Goal: Navigation & Orientation: Find specific page/section

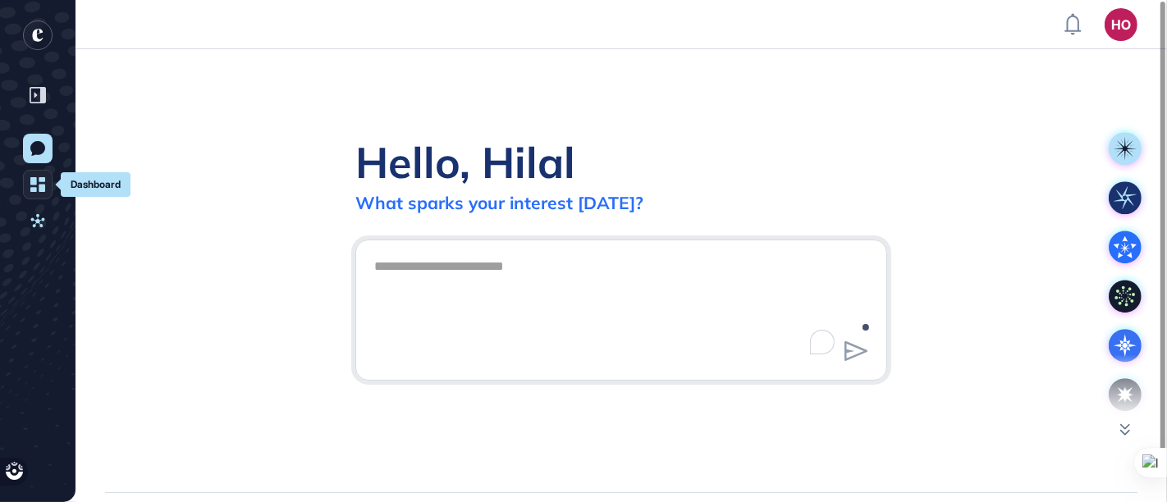
click at [42, 186] on icon at bounding box center [37, 184] width 15 height 15
click at [95, 185] on div "Hello, Hilal What sparks your interest today?" at bounding box center [620, 270] width 1091 height 443
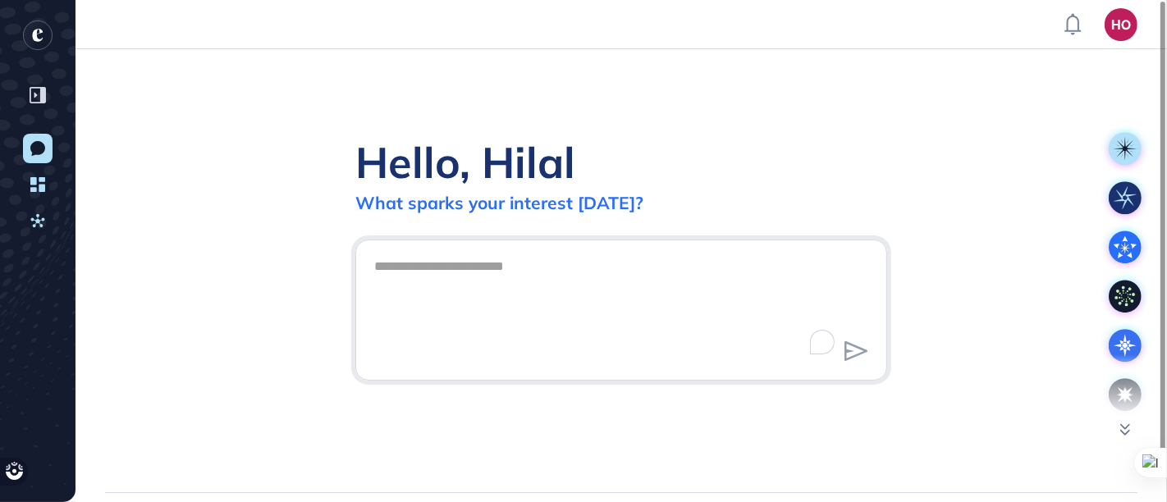
click at [16, 184] on div "New Conversation Dashboard Activities" at bounding box center [37, 251] width 75 height 502
click at [25, 185] on link "Dashboard" at bounding box center [38, 185] width 30 height 30
click at [32, 219] on icon at bounding box center [37, 220] width 14 height 13
click at [33, 193] on link "Dashboard" at bounding box center [38, 185] width 30 height 30
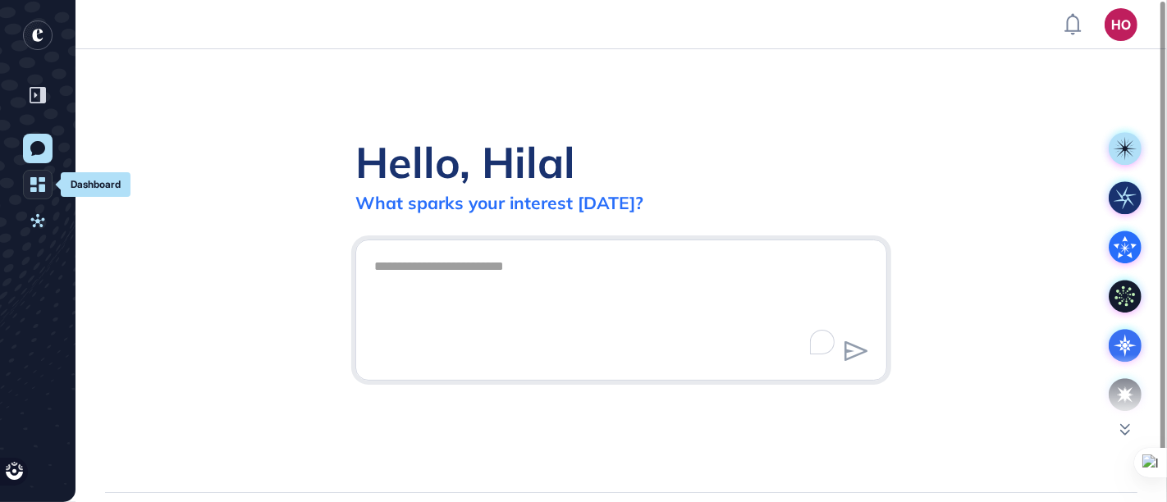
click at [33, 193] on link "Dashboard" at bounding box center [38, 185] width 30 height 30
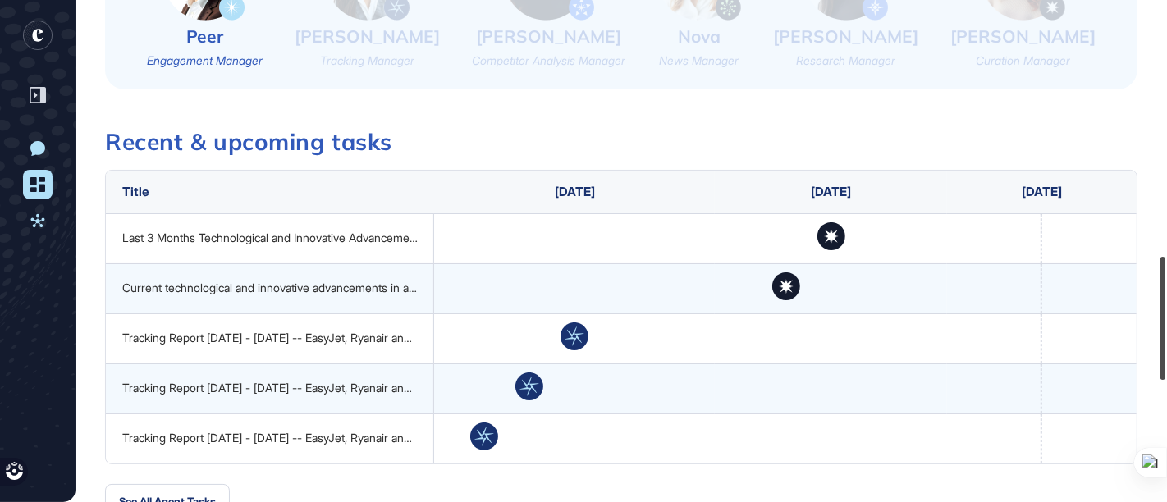
scroll to position [1040, 0]
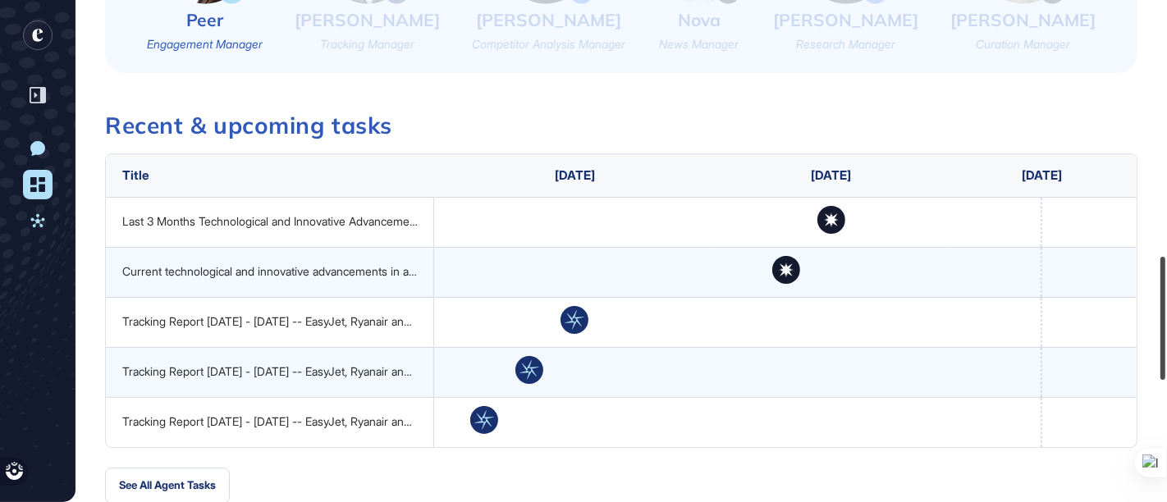
drag, startPoint x: 1164, startPoint y: 14, endPoint x: 1157, endPoint y: 269, distance: 255.2
click at [1160, 269] on div at bounding box center [1162, 318] width 5 height 123
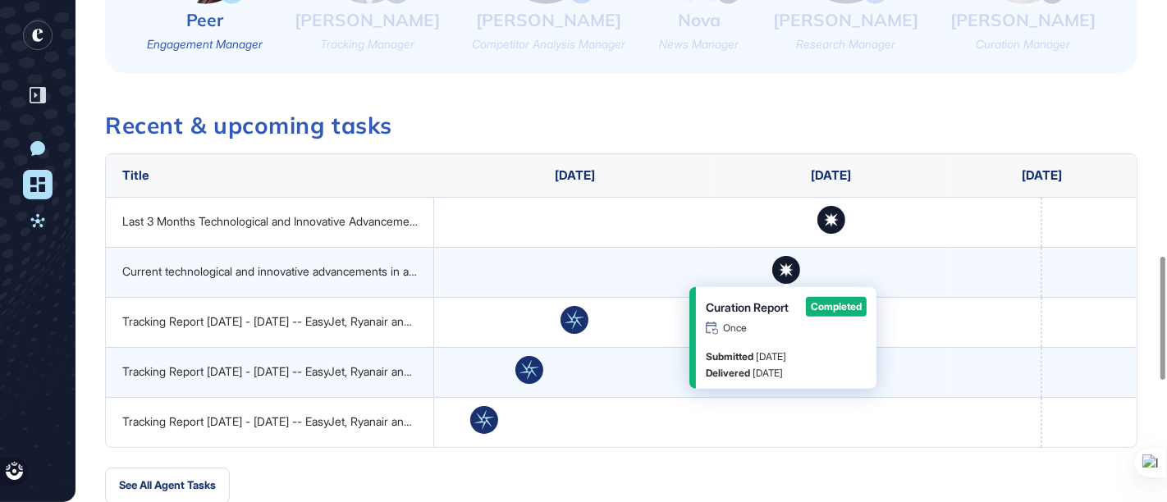
click at [790, 265] on icon at bounding box center [785, 269] width 13 height 13
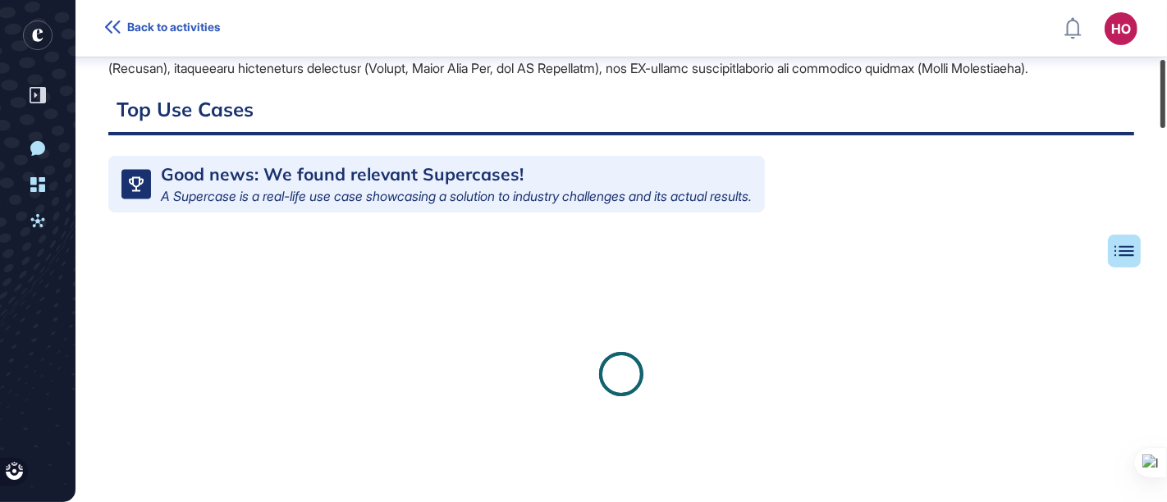
scroll to position [438, 0]
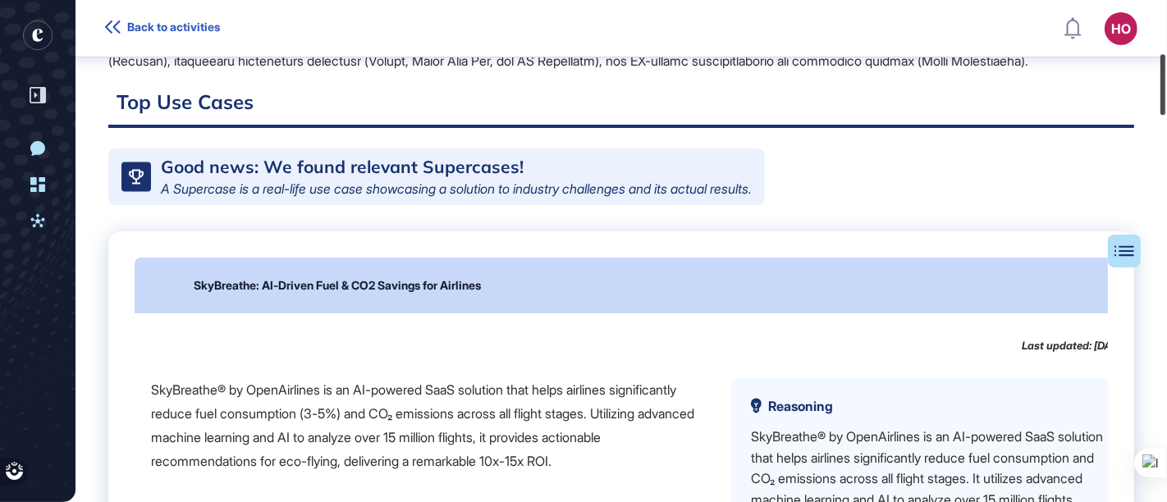
drag, startPoint x: 1163, startPoint y: 29, endPoint x: 1166, endPoint y: 108, distance: 79.6
click at [1166, 108] on html "Back to activities HO Dashboard Profile My Content Request More Data New Conver…" at bounding box center [583, 251] width 1167 height 502
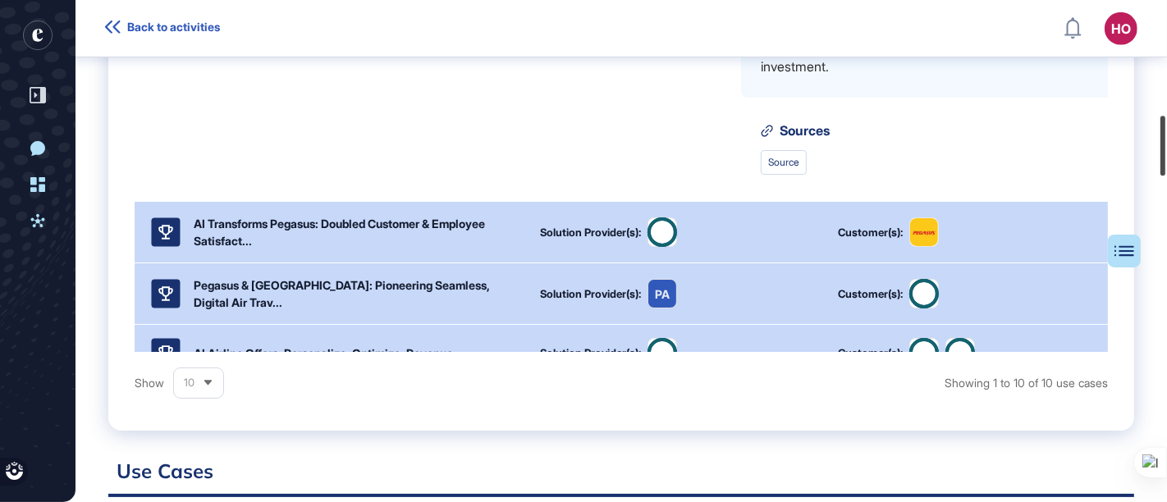
scroll to position [937, 0]
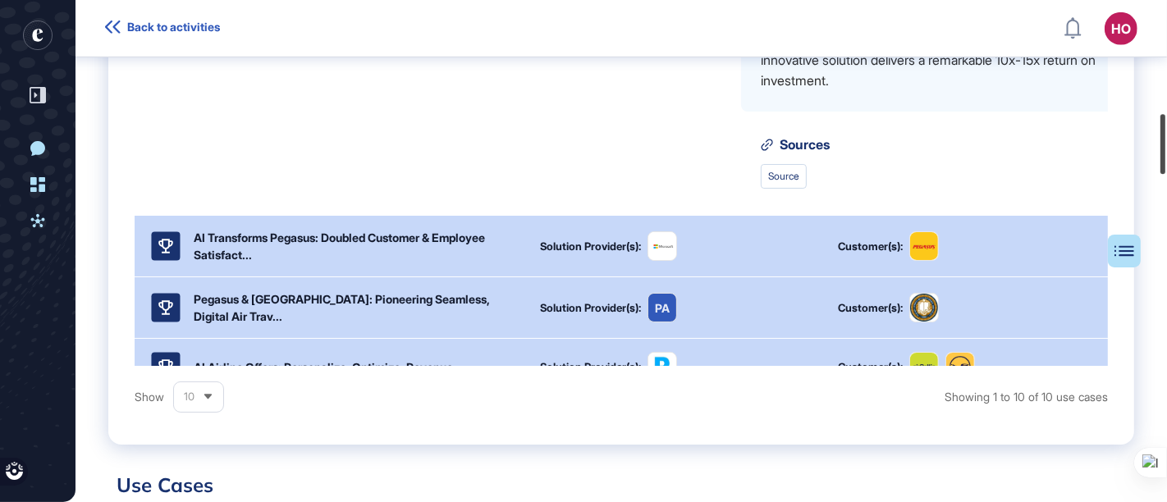
drag, startPoint x: 1162, startPoint y: 88, endPoint x: 1158, endPoint y: 146, distance: 58.5
click at [1160, 146] on div at bounding box center [1162, 144] width 5 height 60
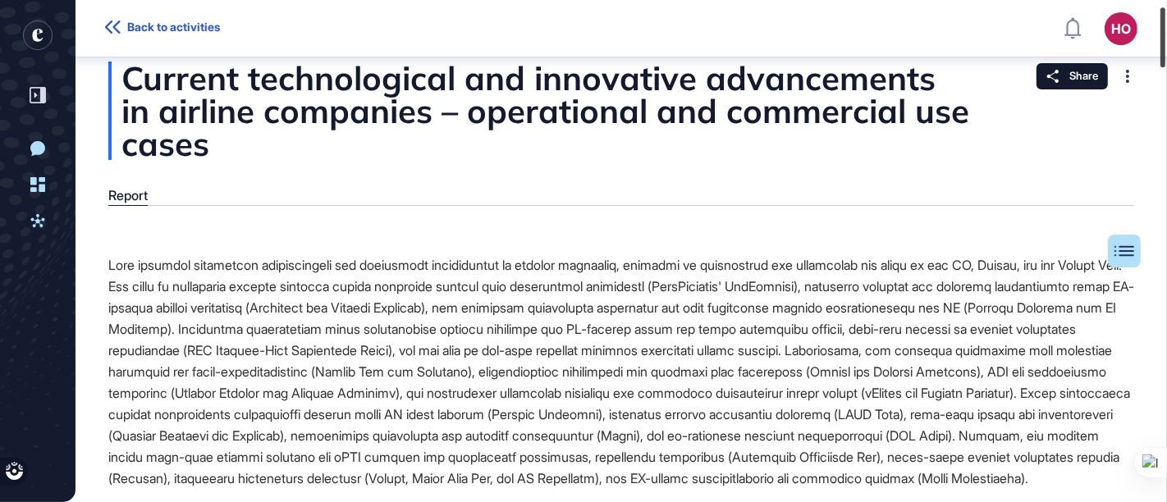
scroll to position [0, 0]
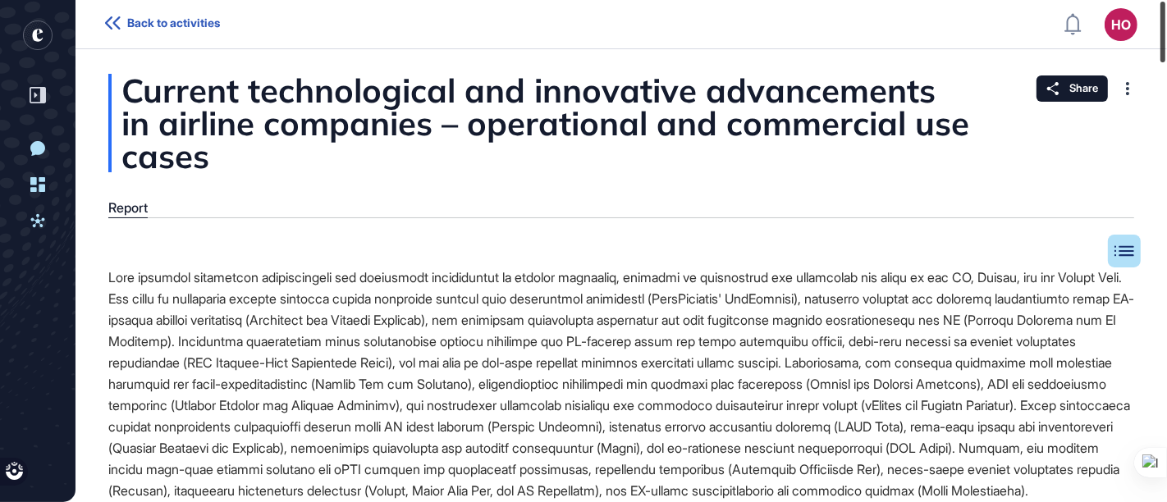
drag, startPoint x: 1160, startPoint y: 144, endPoint x: 1152, endPoint y: 16, distance: 127.4
click at [1152, 16] on div "Back to activities HO Dashboard Profile My Content Request More Data New Conver…" at bounding box center [583, 251] width 1167 height 502
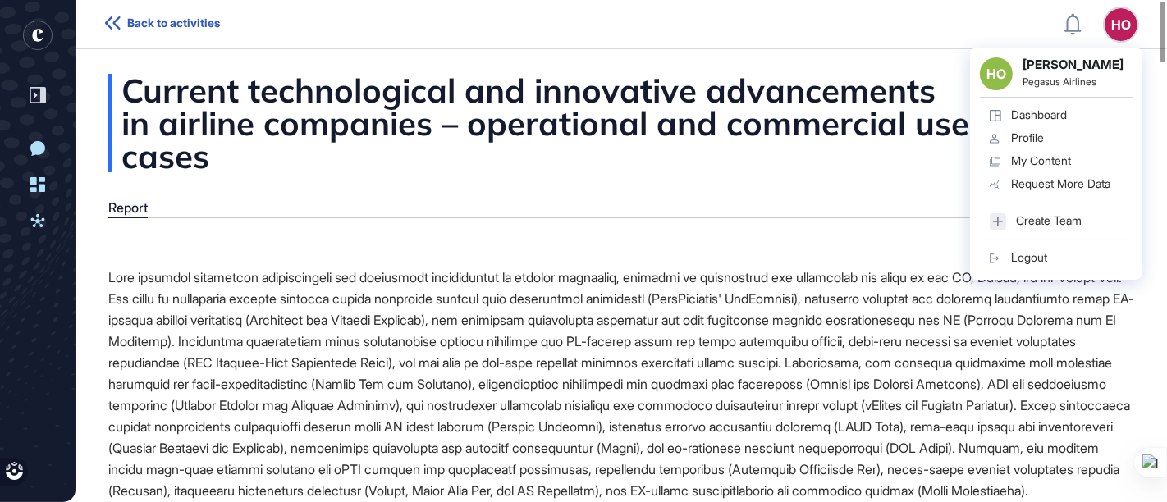
click at [139, 21] on span "Back to activities" at bounding box center [173, 22] width 93 height 13
